Goal: Information Seeking & Learning: Learn about a topic

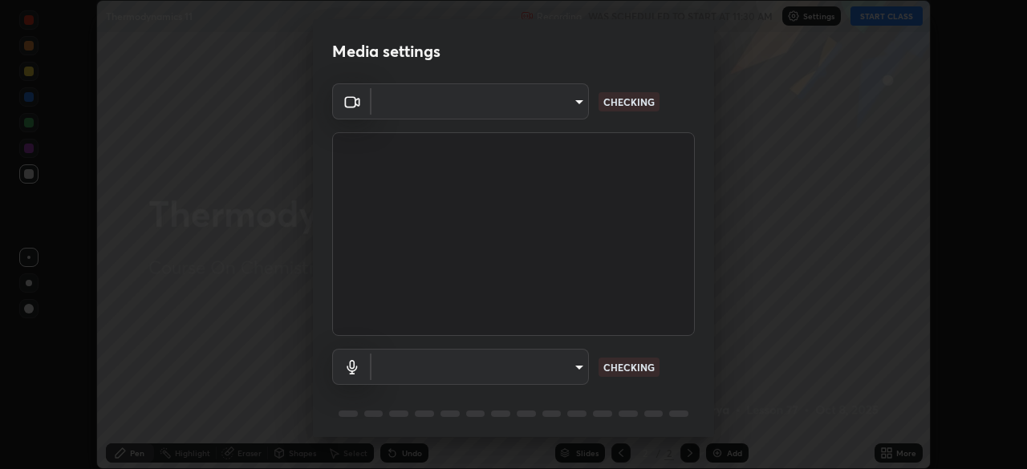
scroll to position [57, 0]
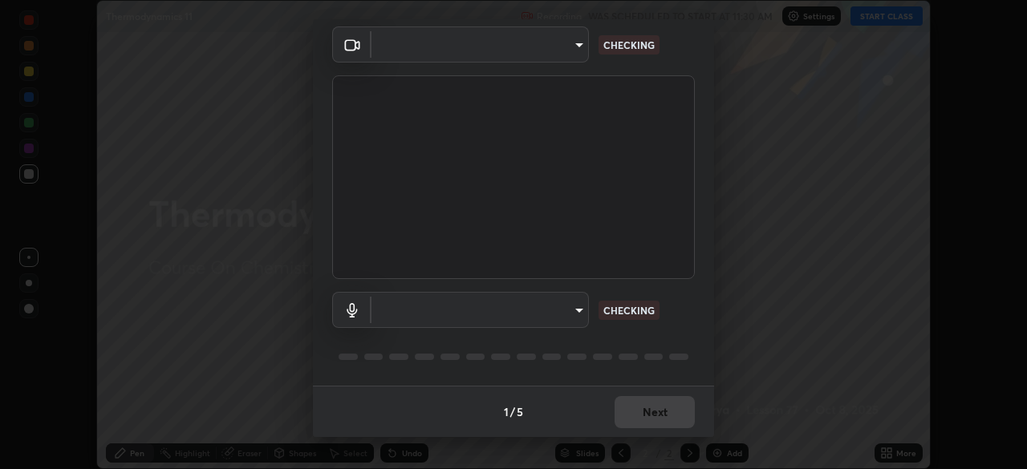
type input "7db3104c3122a209b332b64619111aa91615a24fb0de166504fa5909fce8eb30"
type input "communications"
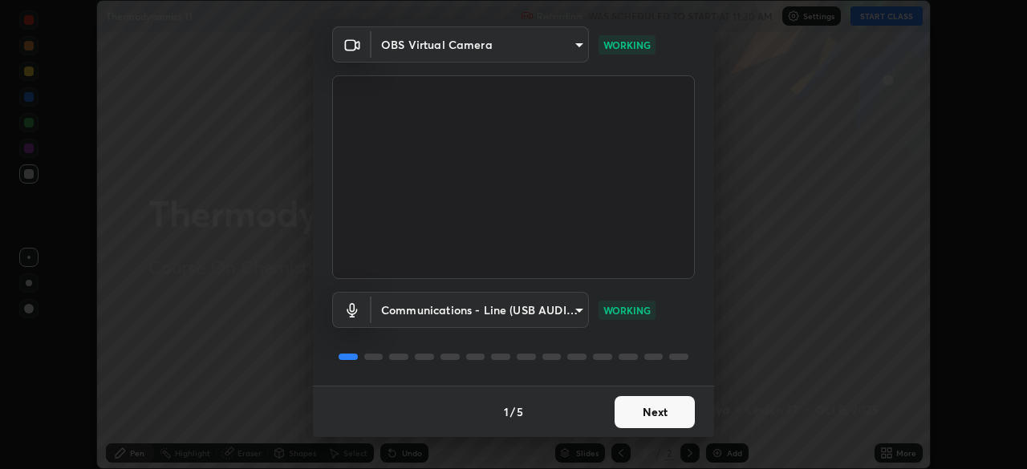
click at [659, 412] on button "Next" at bounding box center [655, 412] width 80 height 32
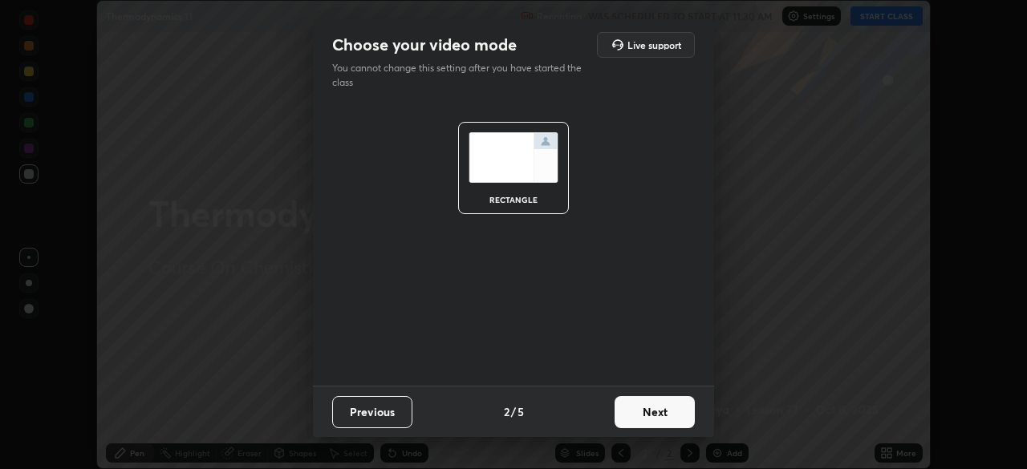
scroll to position [0, 0]
click at [660, 417] on button "Next" at bounding box center [655, 412] width 80 height 32
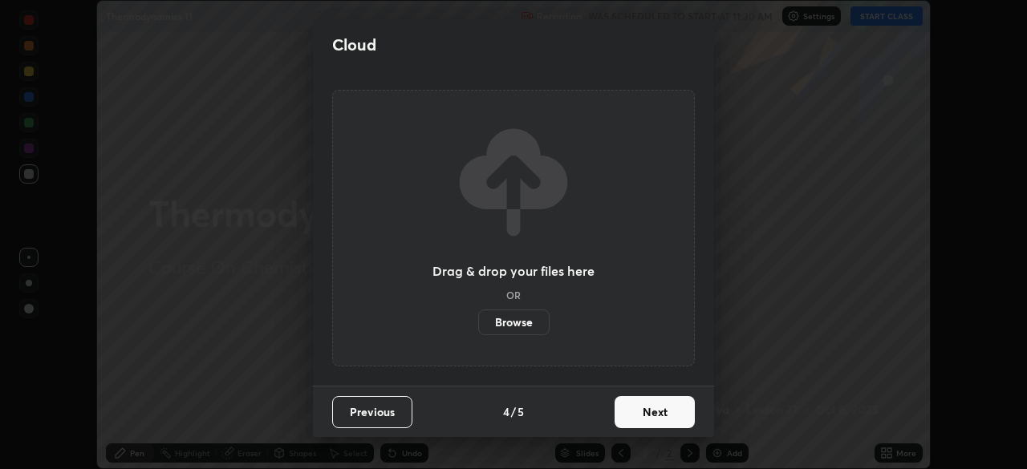
click at [666, 417] on button "Next" at bounding box center [655, 412] width 80 height 32
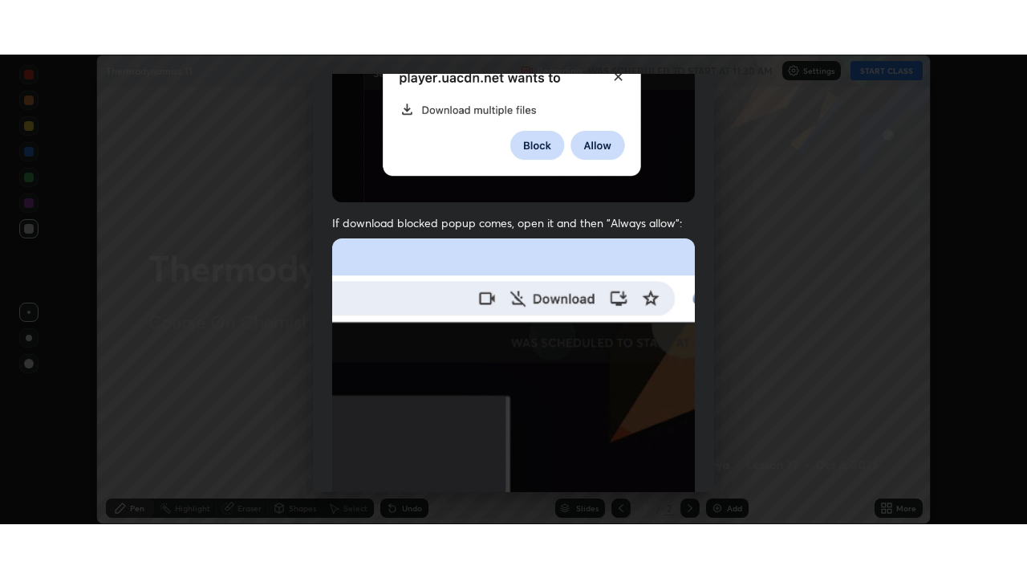
scroll to position [384, 0]
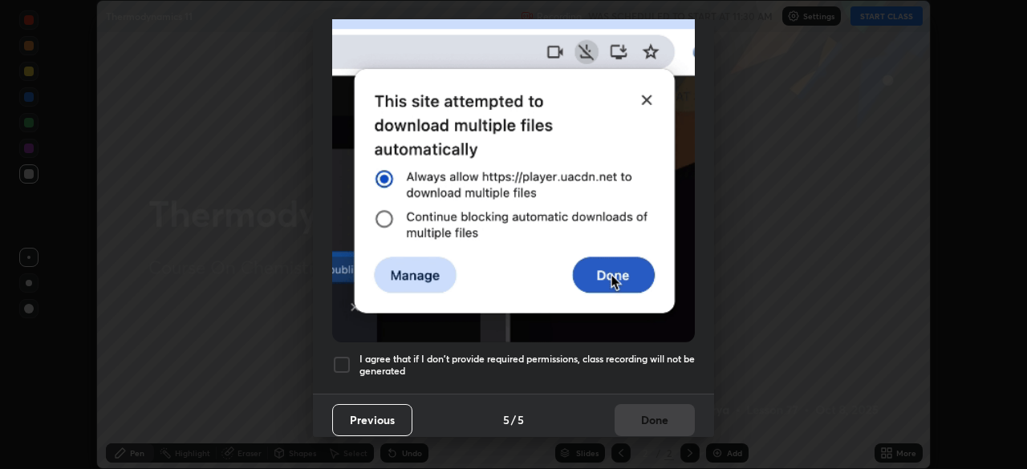
click at [346, 366] on div at bounding box center [341, 364] width 19 height 19
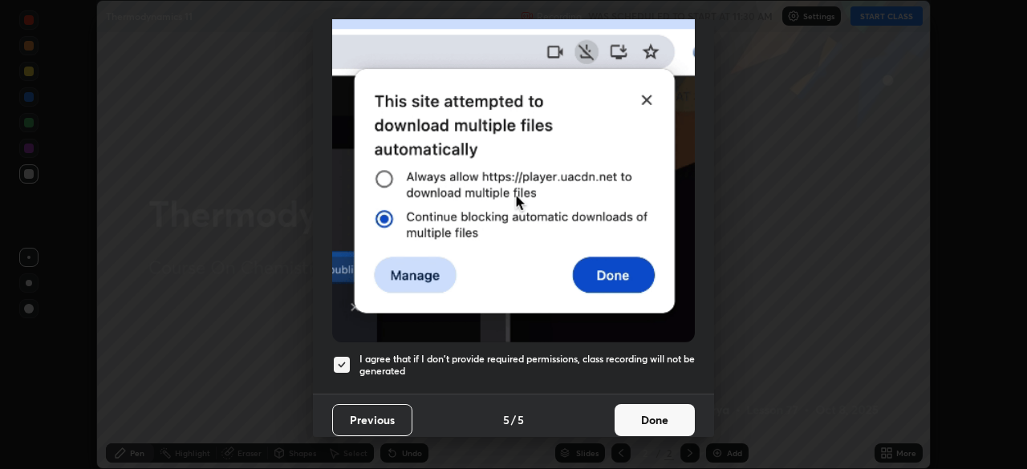
click at [651, 411] on button "Done" at bounding box center [655, 420] width 80 height 32
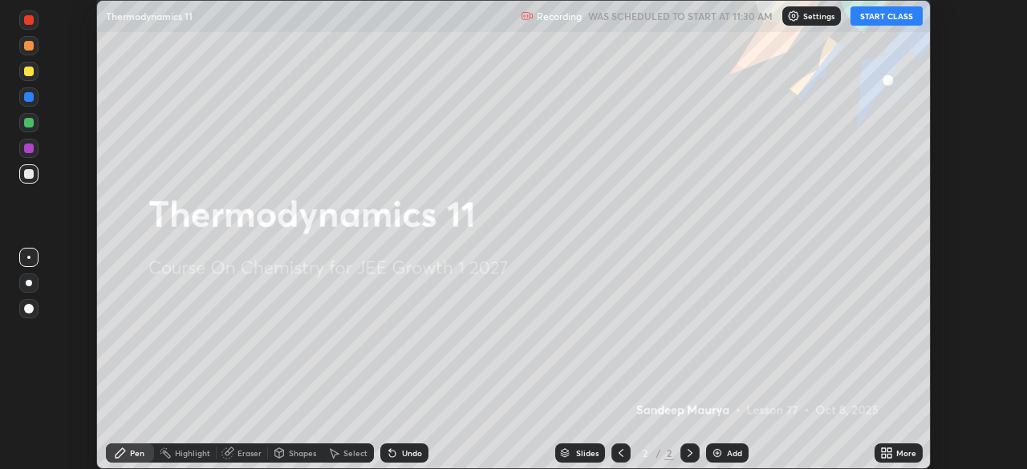
click at [893, 14] on button "START CLASS" at bounding box center [886, 15] width 72 height 19
click at [883, 450] on icon at bounding box center [884, 450] width 4 height 4
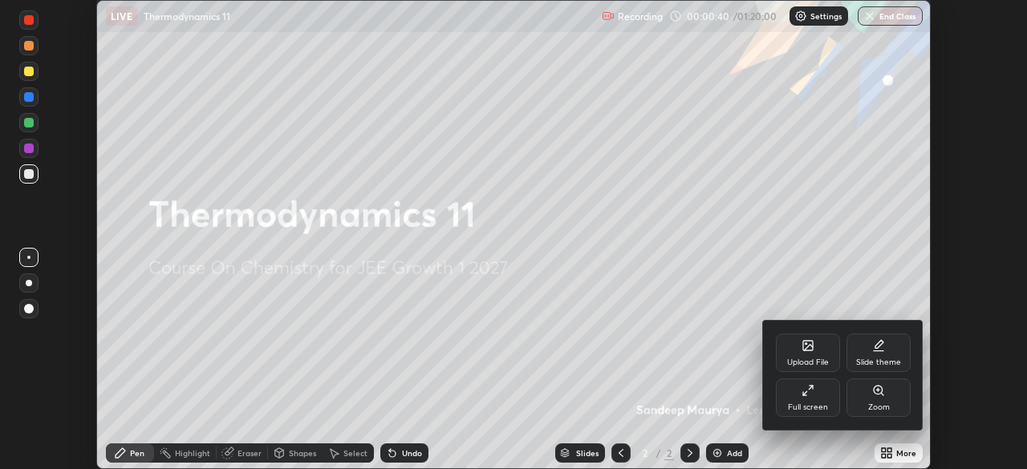
click at [810, 393] on icon at bounding box center [808, 390] width 13 height 13
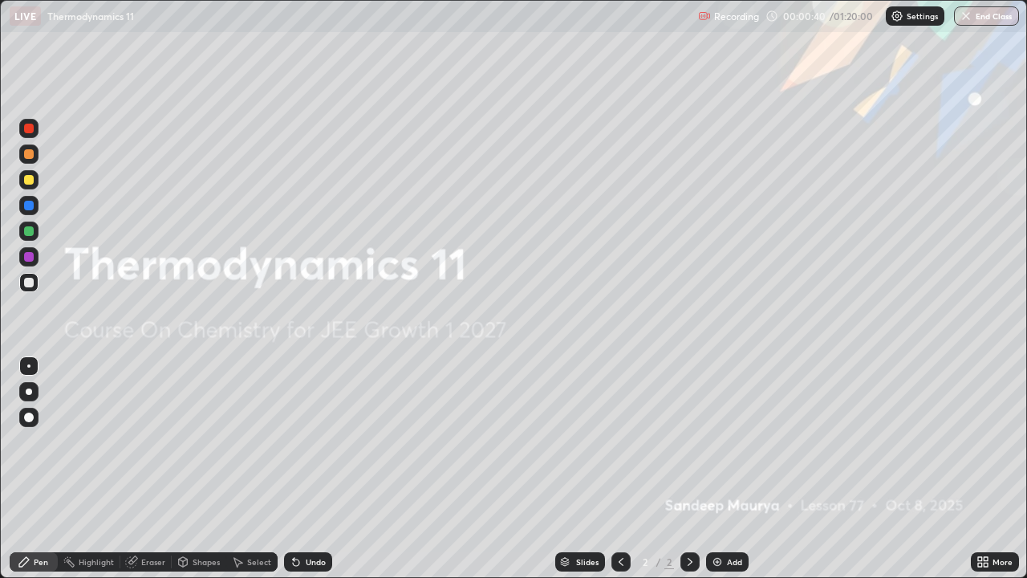
scroll to position [578, 1027]
click at [712, 469] on img at bounding box center [717, 561] width 13 height 13
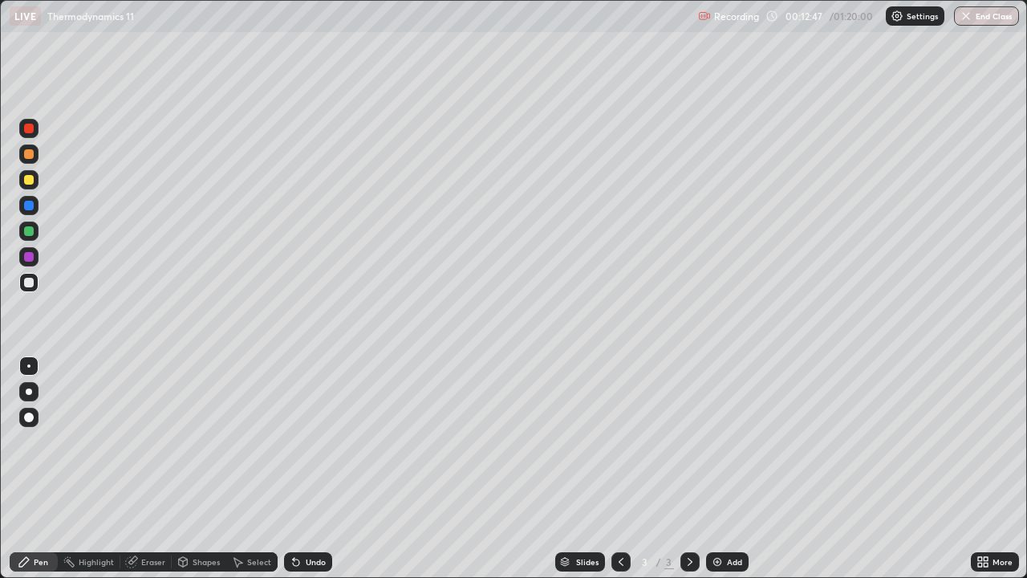
click at [719, 469] on img at bounding box center [717, 561] width 13 height 13
click at [27, 179] on div at bounding box center [29, 180] width 10 height 10
click at [315, 469] on div "Undo" at bounding box center [316, 562] width 20 height 8
click at [721, 469] on img at bounding box center [717, 561] width 13 height 13
click at [619, 469] on icon at bounding box center [621, 561] width 13 height 13
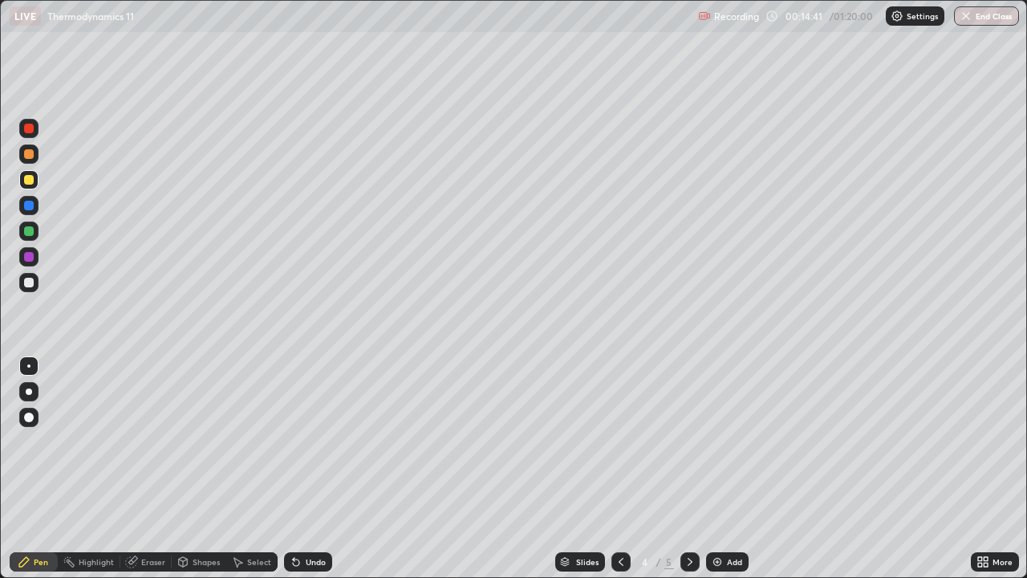
click at [691, 469] on icon at bounding box center [690, 561] width 13 height 13
click at [619, 469] on icon at bounding box center [621, 562] width 5 height 8
click at [687, 469] on icon at bounding box center [690, 561] width 13 height 13
click at [622, 469] on icon at bounding box center [621, 561] width 13 height 13
click at [688, 469] on icon at bounding box center [690, 561] width 13 height 13
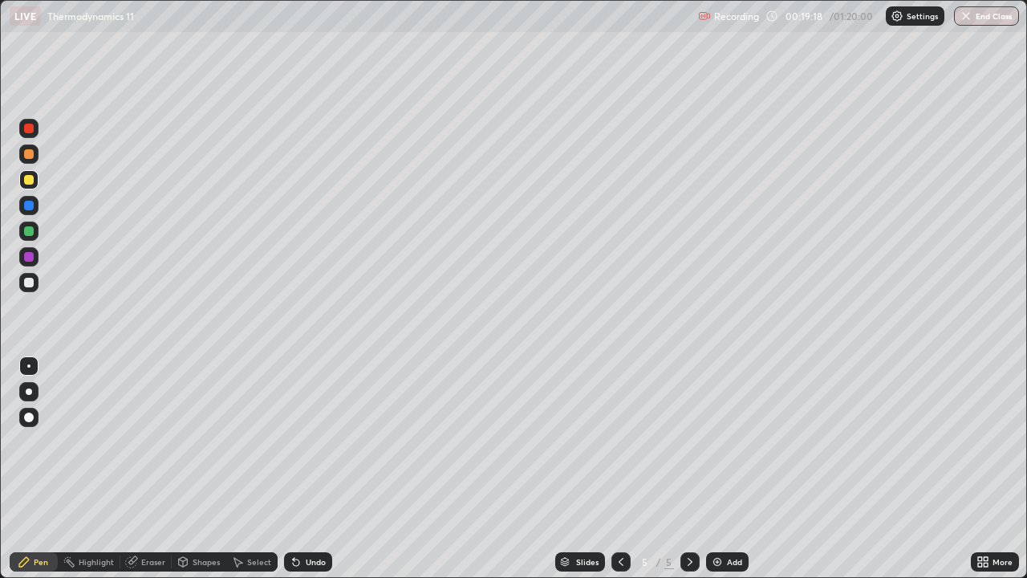
click at [714, 469] on img at bounding box center [717, 561] width 13 height 13
click at [37, 152] on div at bounding box center [28, 153] width 19 height 19
click at [715, 469] on img at bounding box center [717, 561] width 13 height 13
click at [718, 469] on img at bounding box center [717, 561] width 13 height 13
click at [306, 469] on div "Undo" at bounding box center [316, 562] width 20 height 8
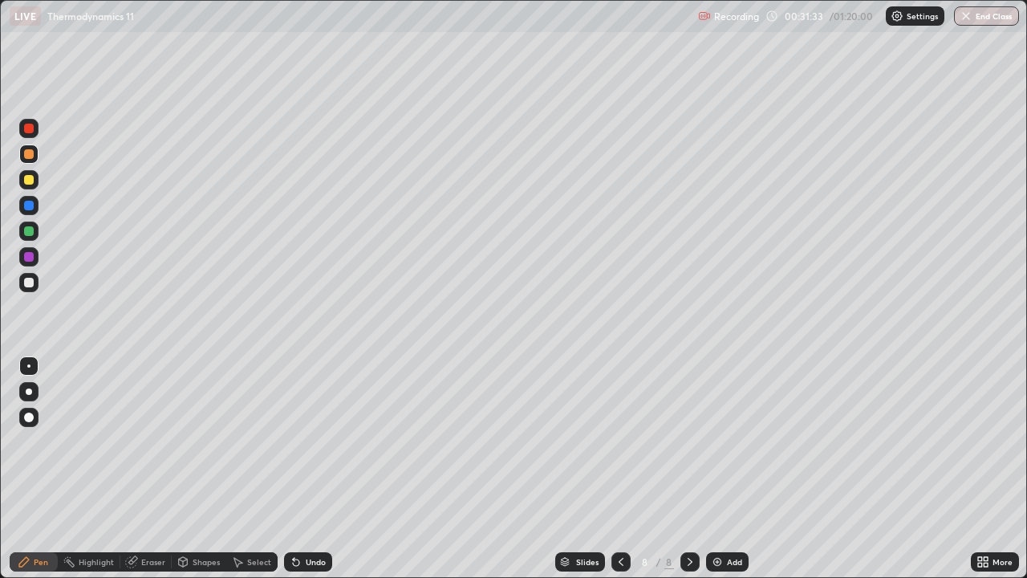
click at [306, 469] on div "Undo" at bounding box center [316, 562] width 20 height 8
click at [301, 469] on div "Undo" at bounding box center [308, 561] width 48 height 19
click at [307, 469] on div "Undo" at bounding box center [308, 561] width 48 height 19
click at [711, 469] on img at bounding box center [717, 561] width 13 height 13
click at [620, 469] on icon at bounding box center [621, 561] width 13 height 13
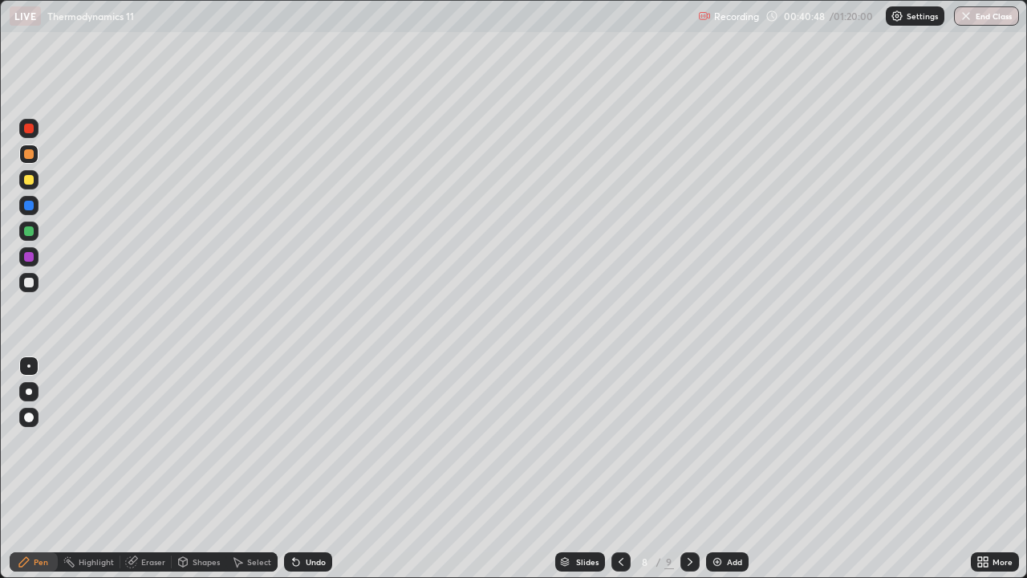
click at [620, 469] on icon at bounding box center [621, 561] width 13 height 13
click at [619, 469] on icon at bounding box center [621, 561] width 13 height 13
click at [615, 469] on icon at bounding box center [621, 561] width 13 height 13
click at [615, 469] on div at bounding box center [620, 561] width 19 height 19
click at [688, 469] on icon at bounding box center [690, 561] width 13 height 13
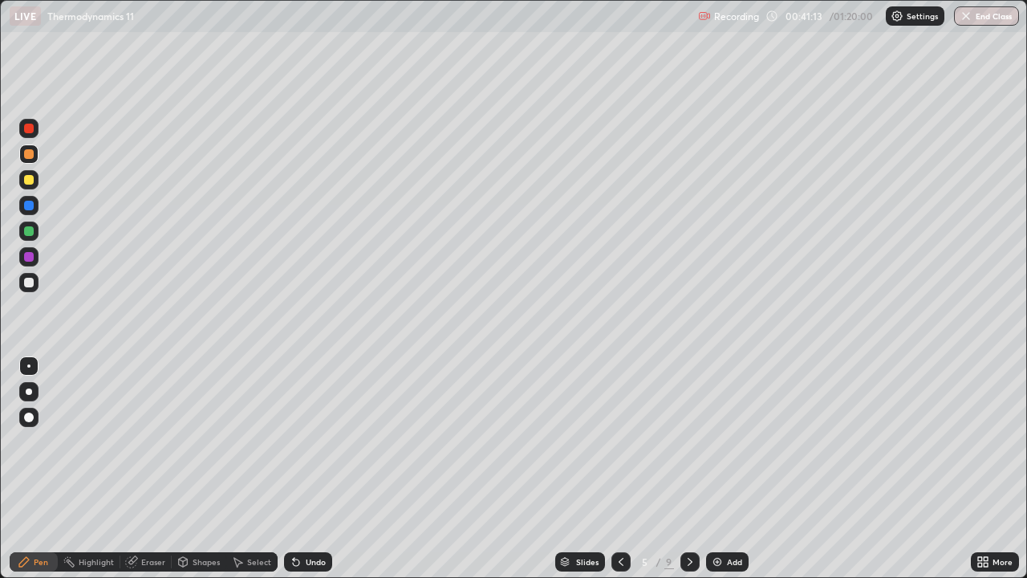
click at [688, 469] on icon at bounding box center [690, 561] width 13 height 13
click at [624, 469] on icon at bounding box center [621, 561] width 13 height 13
click at [619, 469] on icon at bounding box center [621, 561] width 13 height 13
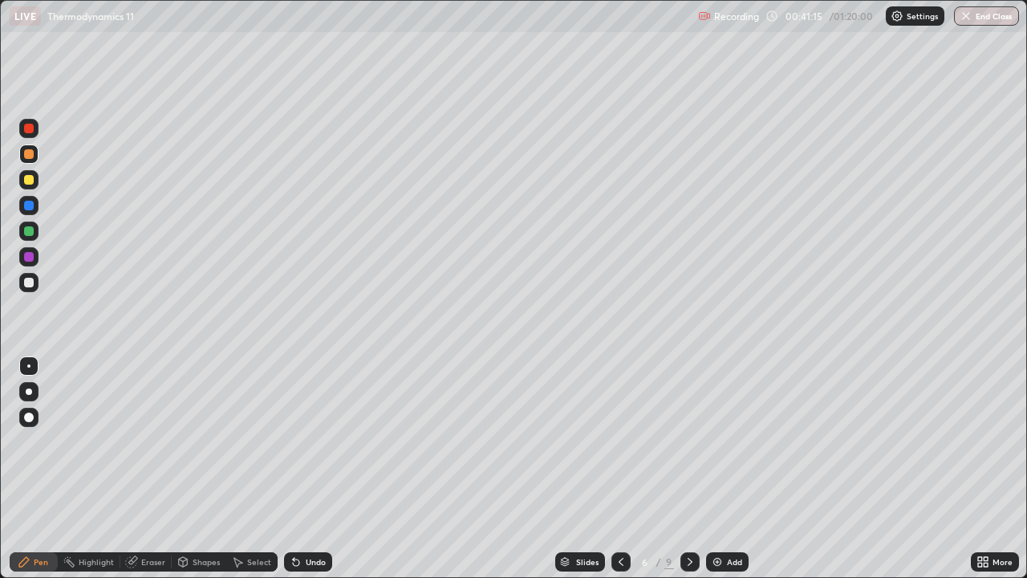
click at [618, 469] on icon at bounding box center [621, 561] width 13 height 13
click at [686, 469] on div at bounding box center [689, 562] width 19 height 32
click at [619, 469] on icon at bounding box center [621, 561] width 13 height 13
click at [688, 469] on icon at bounding box center [690, 561] width 13 height 13
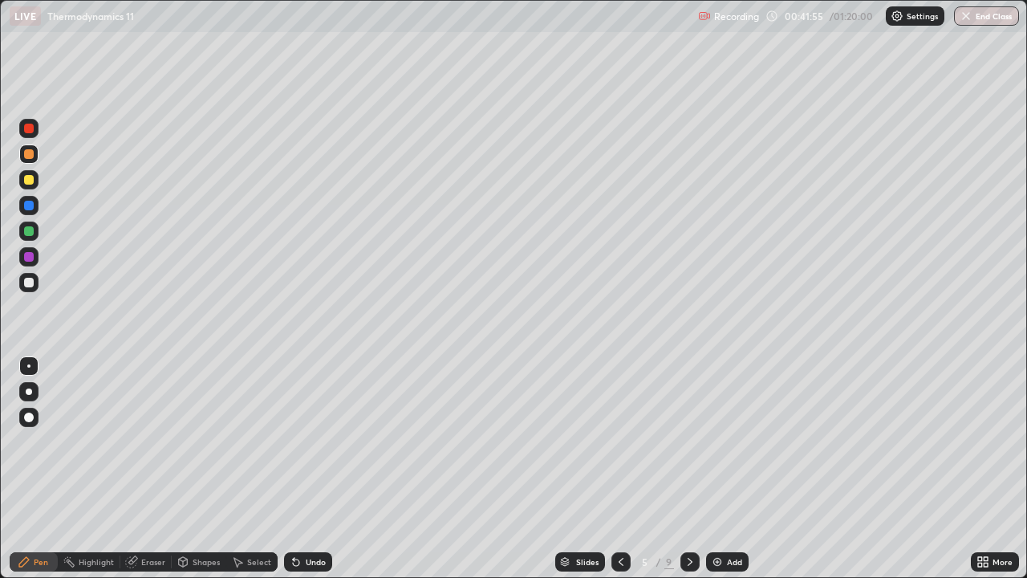
click at [687, 469] on icon at bounding box center [690, 561] width 13 height 13
click at [689, 469] on icon at bounding box center [690, 561] width 13 height 13
click at [688, 469] on icon at bounding box center [690, 561] width 13 height 13
click at [720, 469] on img at bounding box center [717, 561] width 13 height 13
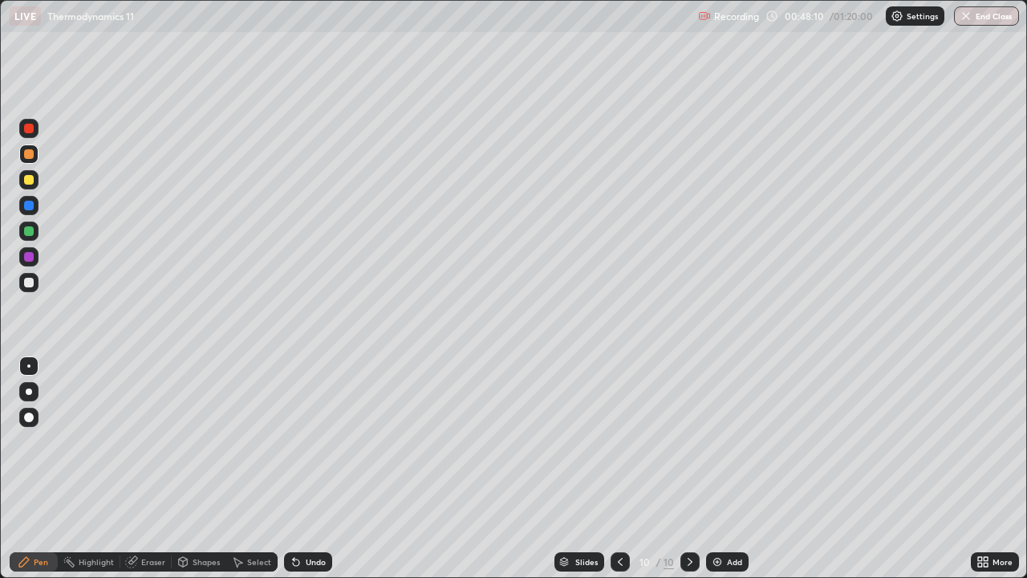
click at [722, 469] on div "Add" at bounding box center [727, 561] width 43 height 19
click at [30, 177] on div at bounding box center [29, 180] width 10 height 10
click at [310, 469] on div "Undo" at bounding box center [316, 562] width 20 height 8
click at [720, 469] on img at bounding box center [717, 561] width 13 height 13
click at [600, 469] on div "Slides" at bounding box center [580, 561] width 50 height 19
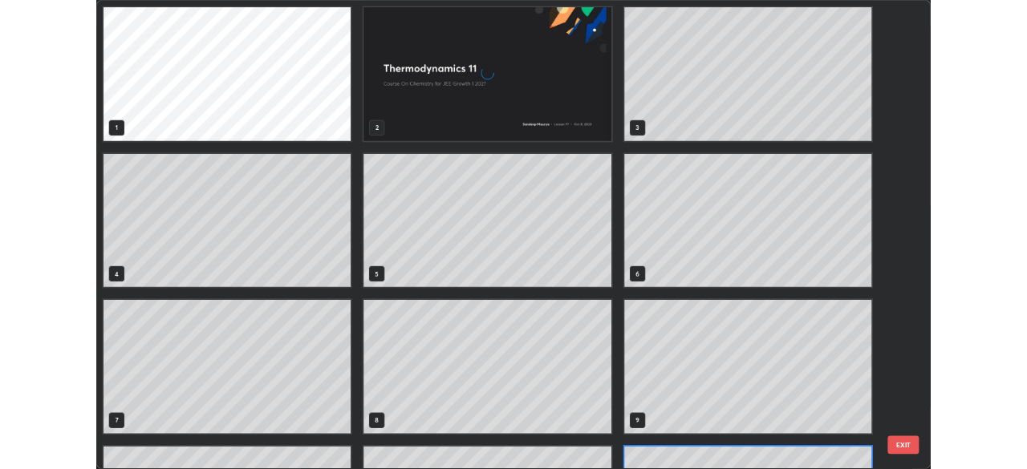
scroll to position [571, 1017]
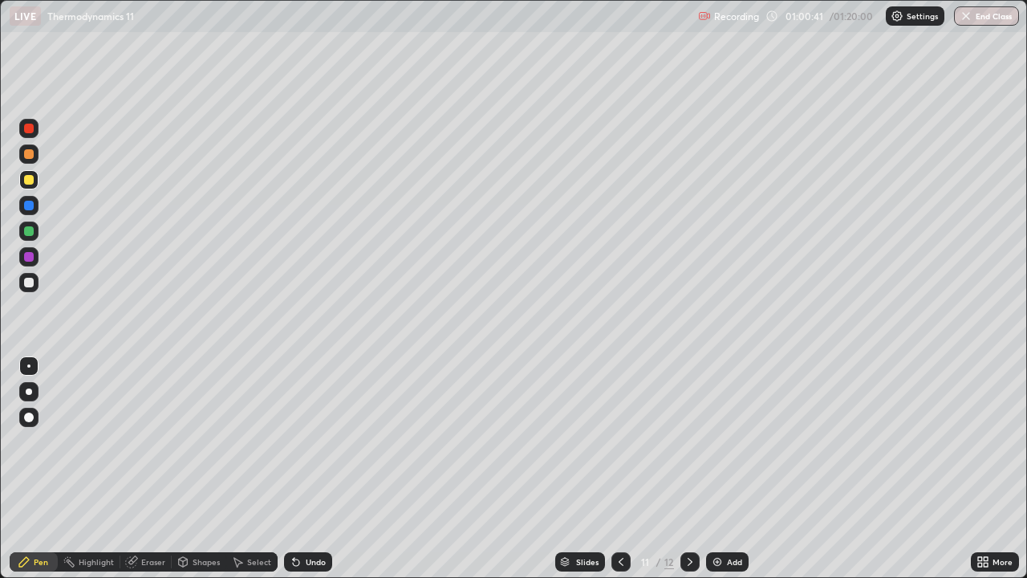
click at [681, 469] on div at bounding box center [689, 561] width 19 height 19
click at [30, 231] on div at bounding box center [29, 231] width 10 height 10
click at [35, 185] on div at bounding box center [28, 179] width 19 height 19
click at [988, 469] on icon at bounding box center [986, 564] width 4 height 4
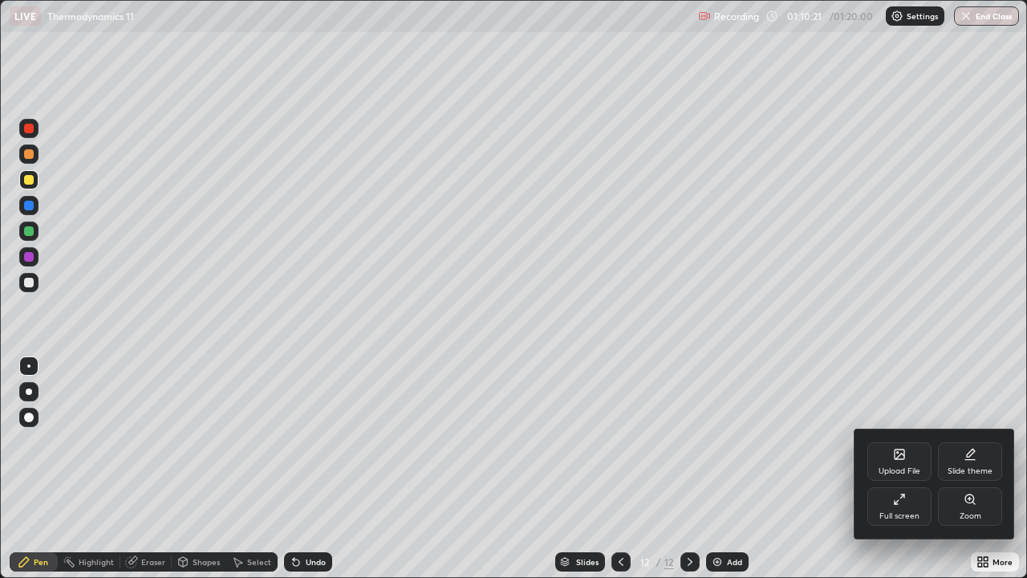
click at [895, 469] on div "Full screen" at bounding box center [899, 516] width 40 height 8
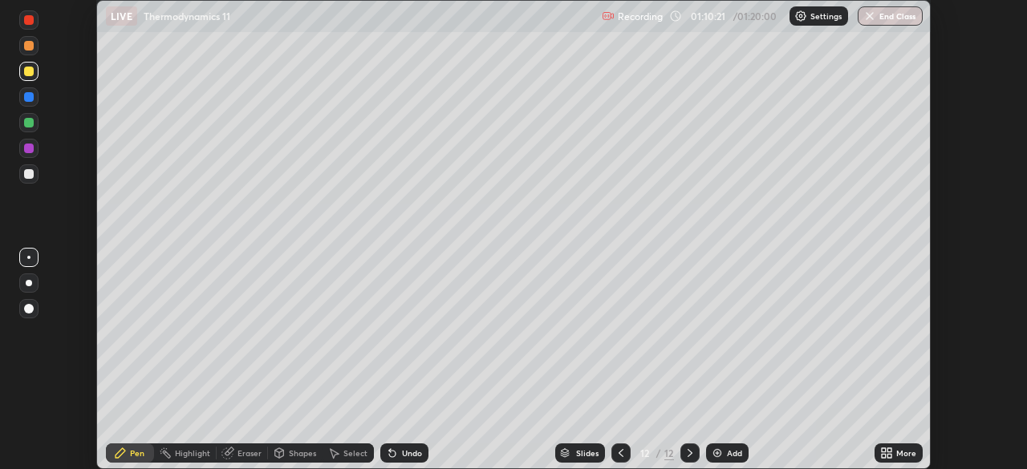
scroll to position [79762, 79205]
click at [865, 19] on img "button" at bounding box center [869, 16] width 13 height 13
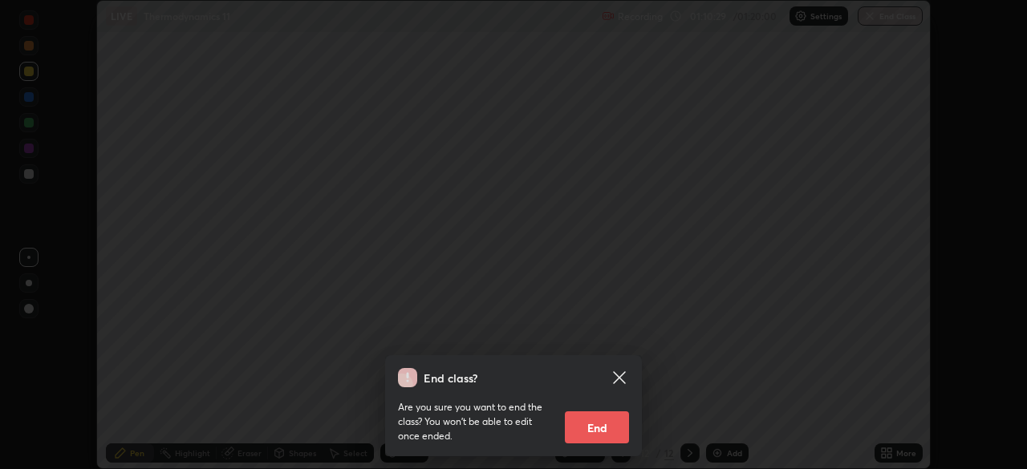
click at [609, 428] on button "End" at bounding box center [597, 428] width 64 height 32
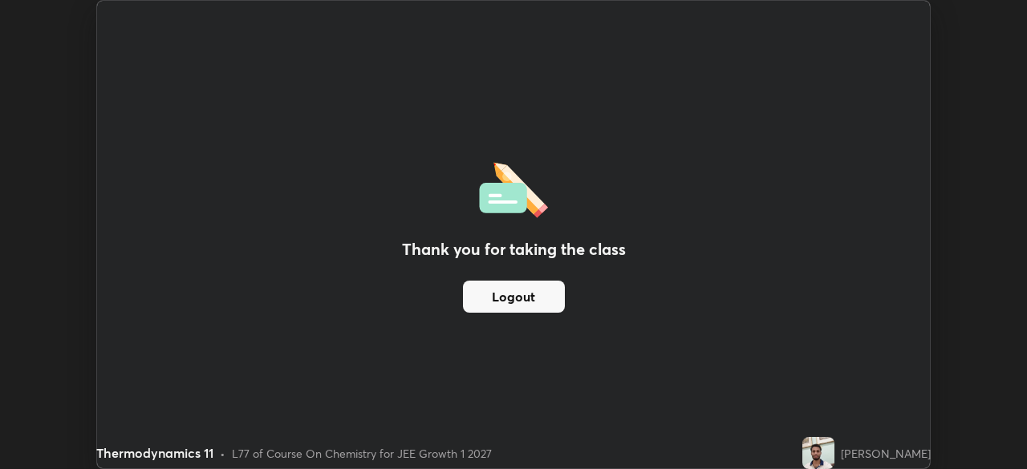
click at [559, 174] on div "Thank you for taking the class Logout" at bounding box center [513, 235] width 833 height 468
